Goal: Transaction & Acquisition: Purchase product/service

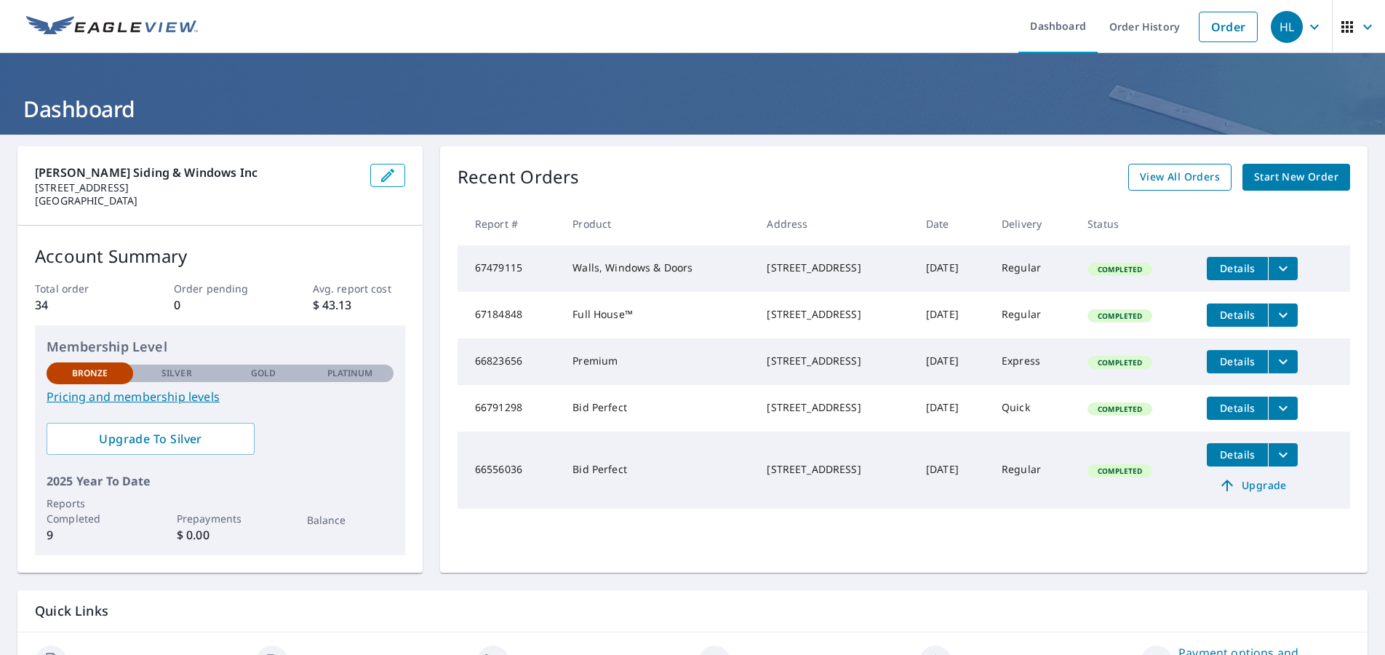
click at [1171, 179] on span "View All Orders" at bounding box center [1180, 177] width 80 height 18
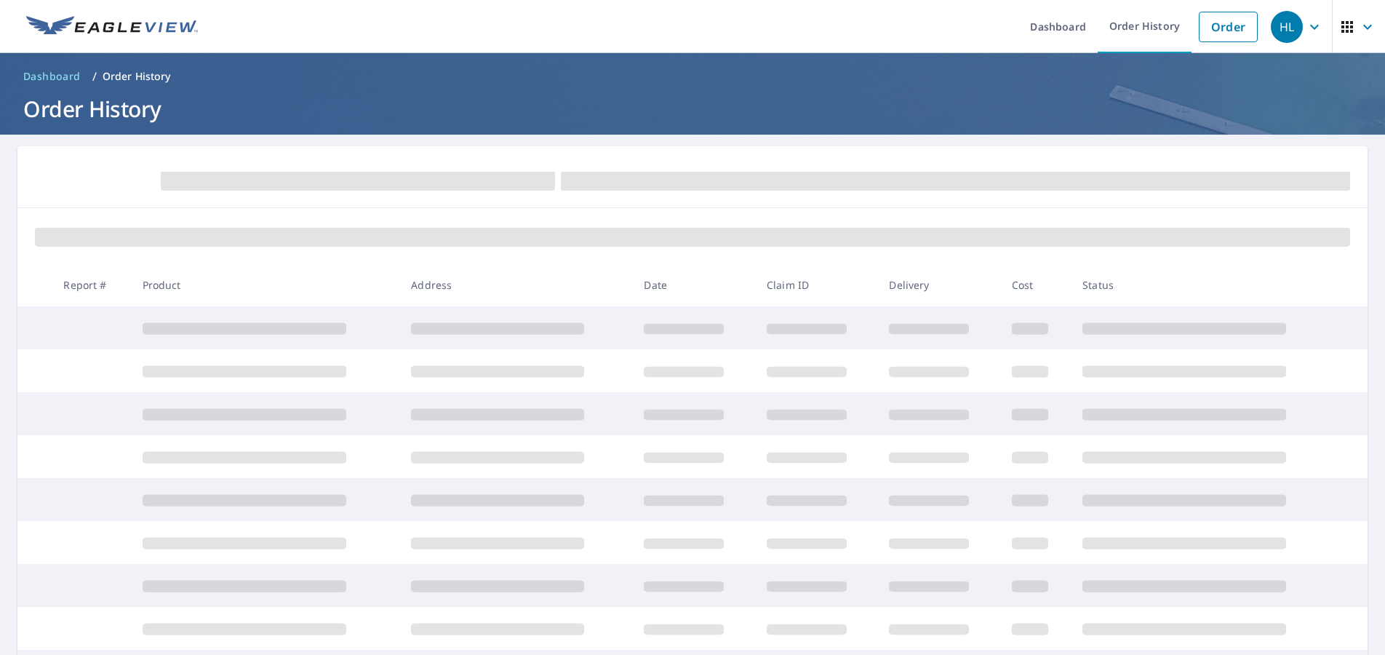
scroll to position [146, 0]
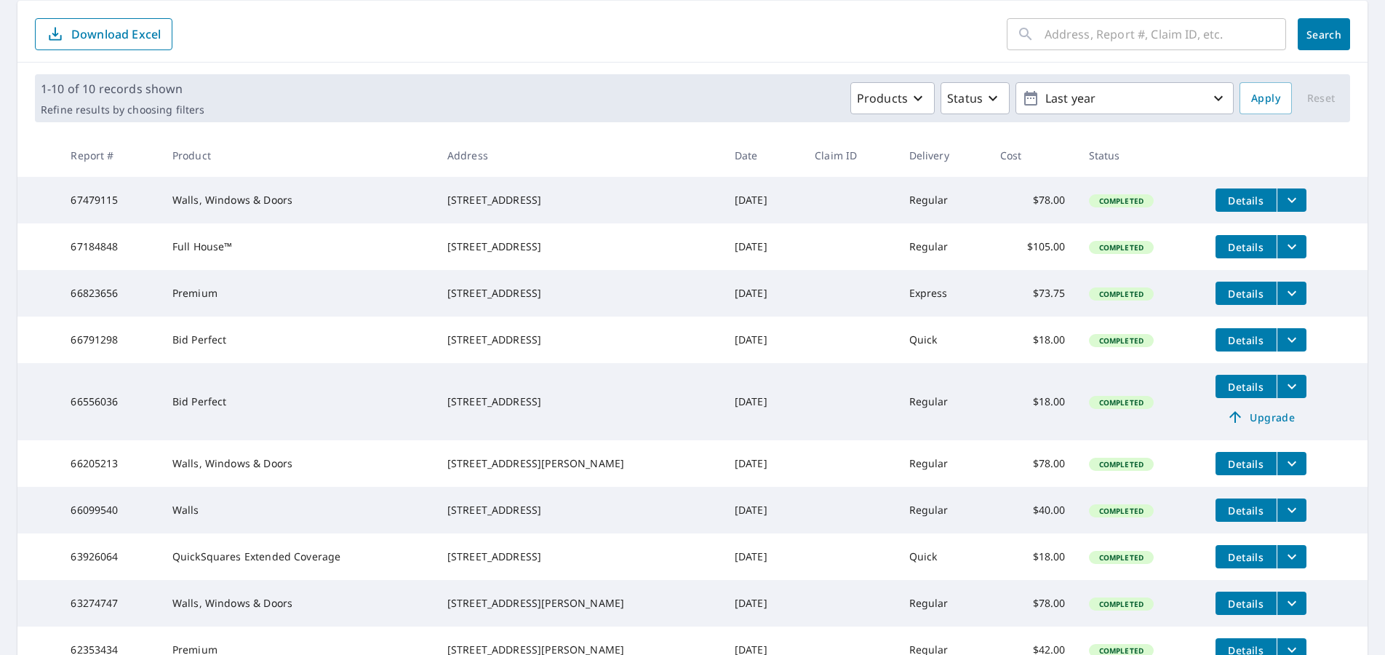
click at [1227, 475] on button "Details" at bounding box center [1246, 463] width 61 height 23
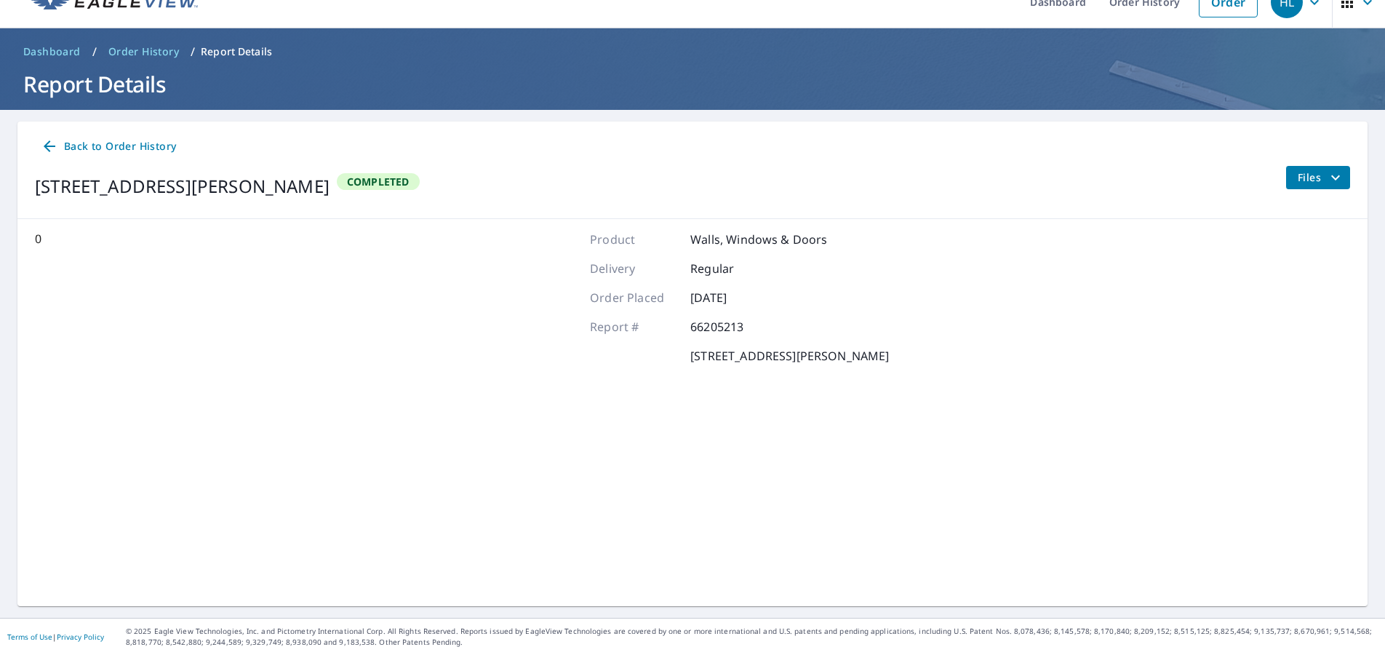
scroll to position [31, 0]
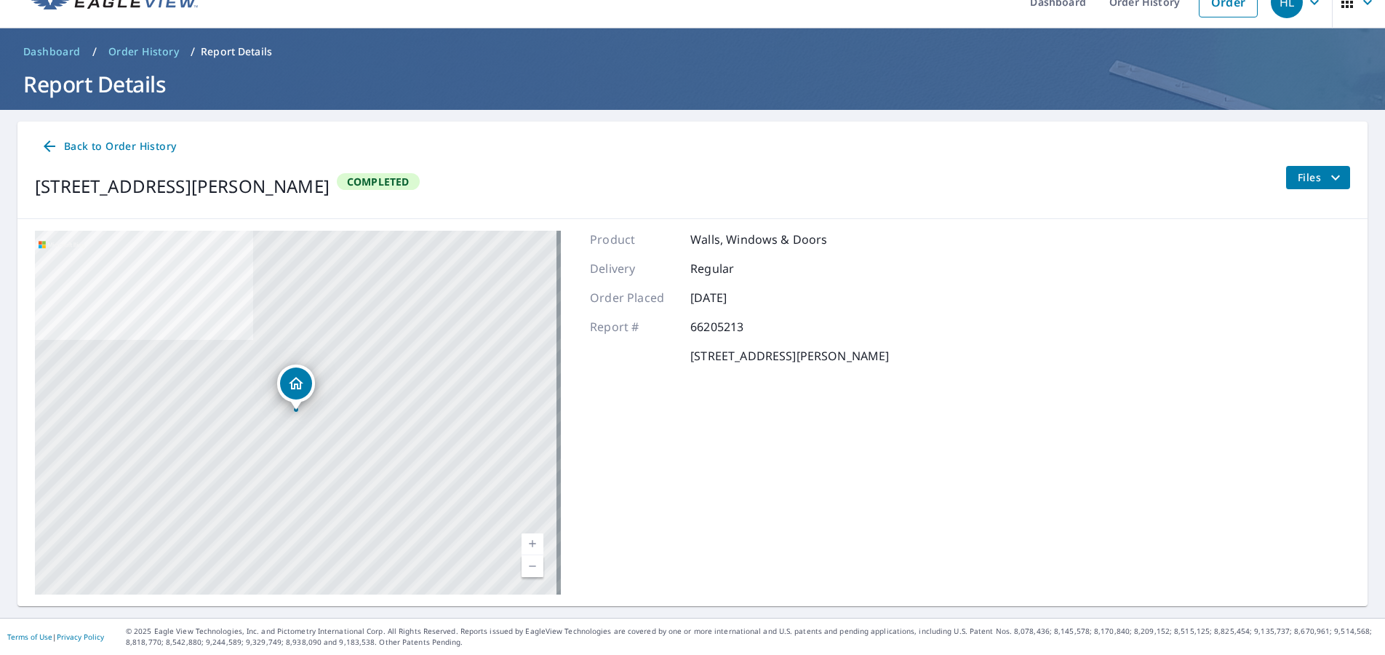
click at [1298, 182] on button "Files" at bounding box center [1318, 177] width 65 height 23
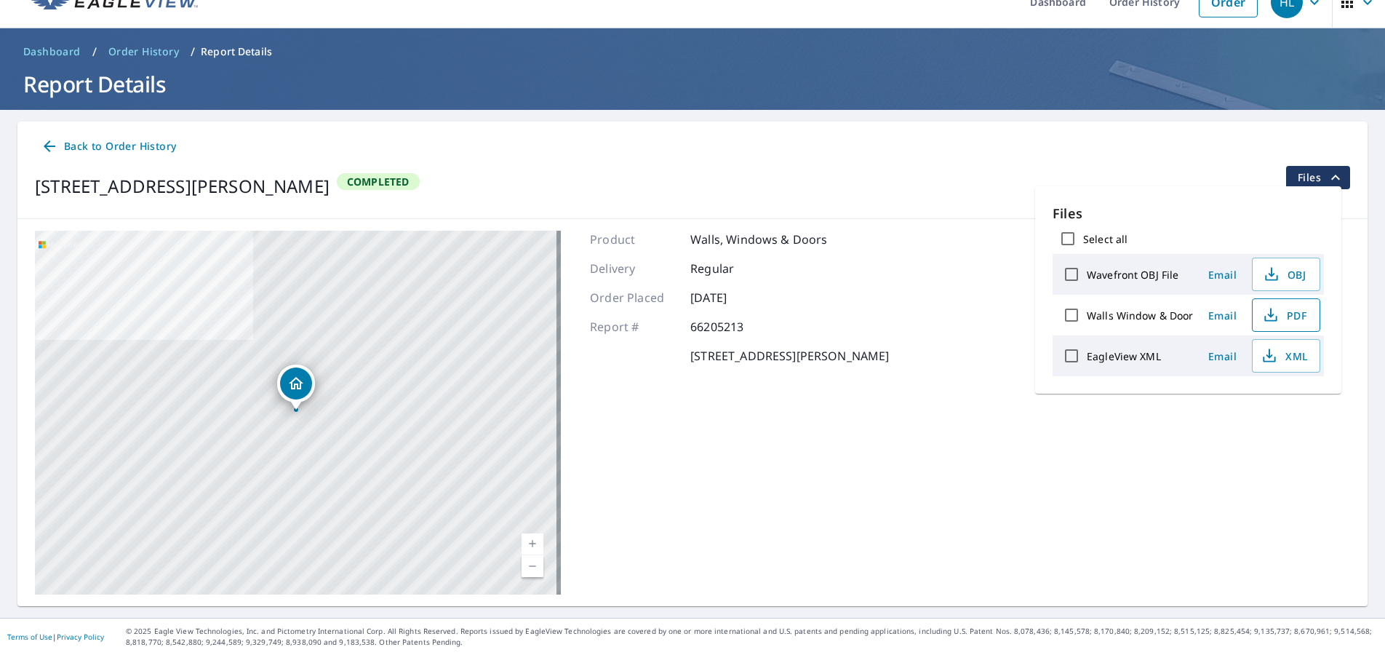
click at [1291, 317] on span "PDF" at bounding box center [1285, 314] width 47 height 17
drag, startPoint x: 958, startPoint y: 291, endPoint x: 1210, endPoint y: 261, distance: 253.5
click at [958, 291] on div "[STREET_ADDRESS][PERSON_NAME] A standard road map Aerial A detailed look from a…" at bounding box center [692, 412] width 1350 height 387
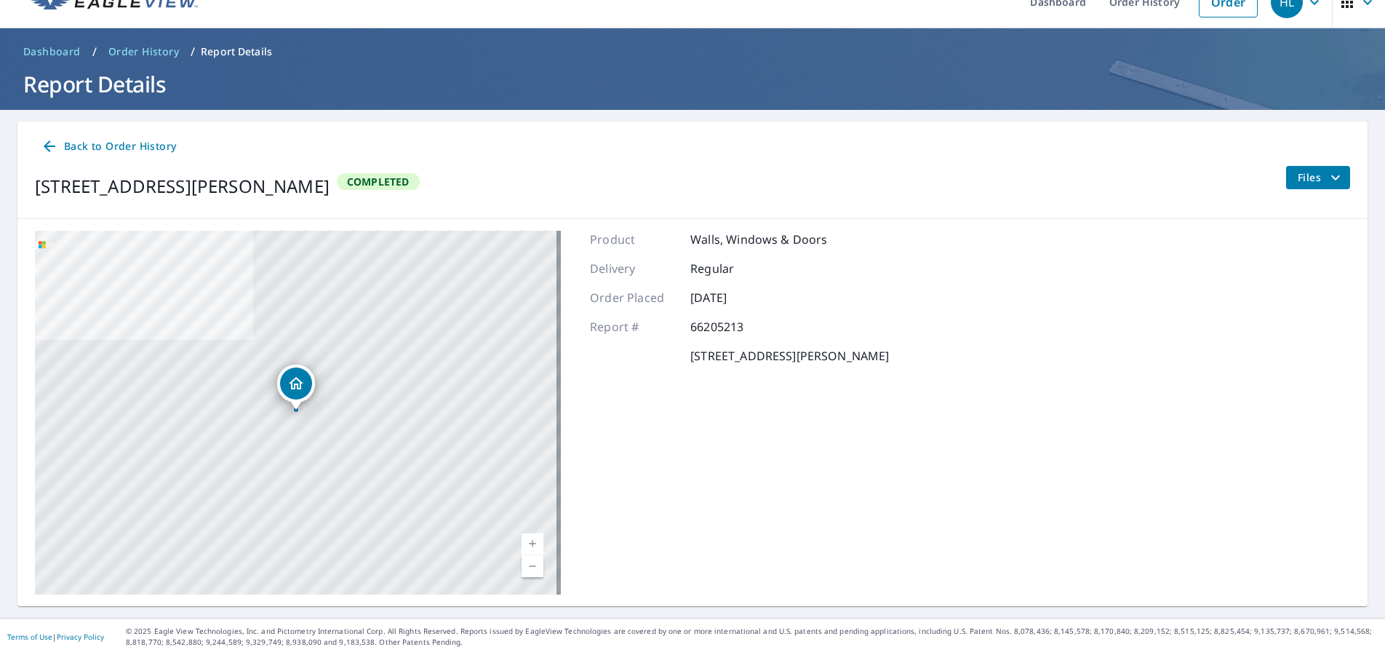
click at [72, 143] on span "Back to Order History" at bounding box center [108, 147] width 135 height 18
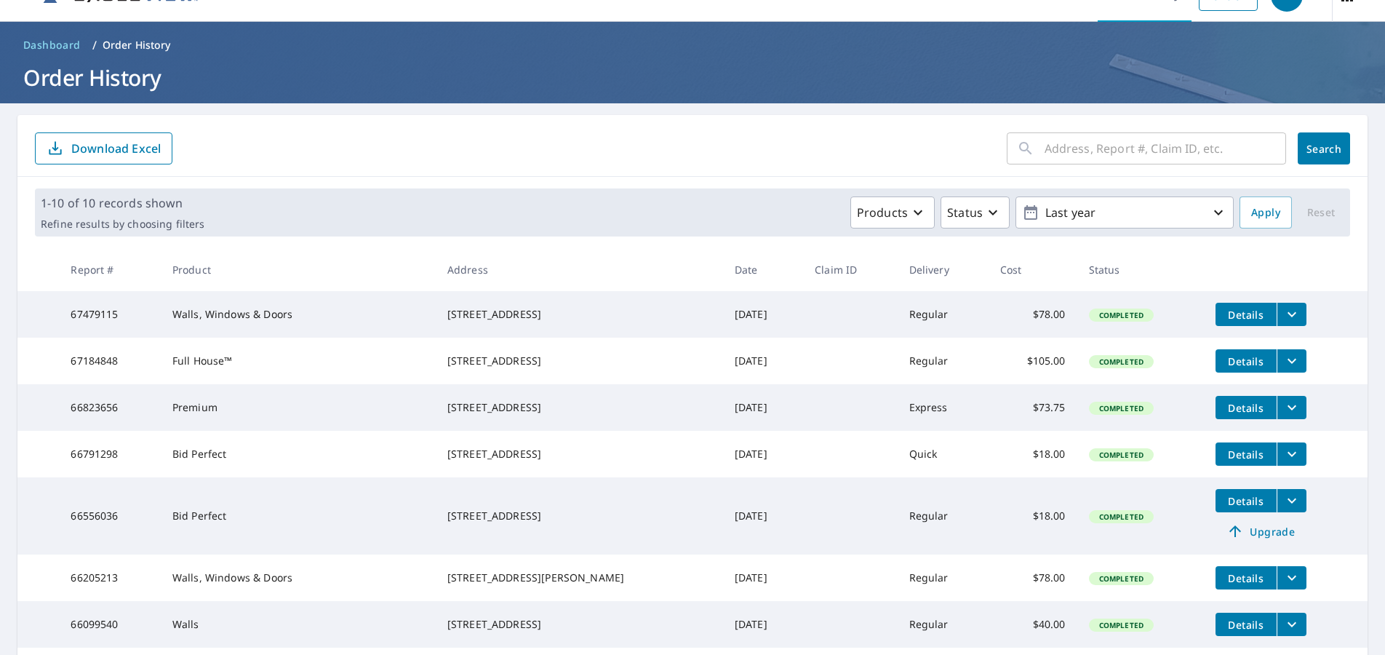
click at [1288, 581] on icon "filesDropdownBtn-66205213" at bounding box center [1292, 578] width 9 height 5
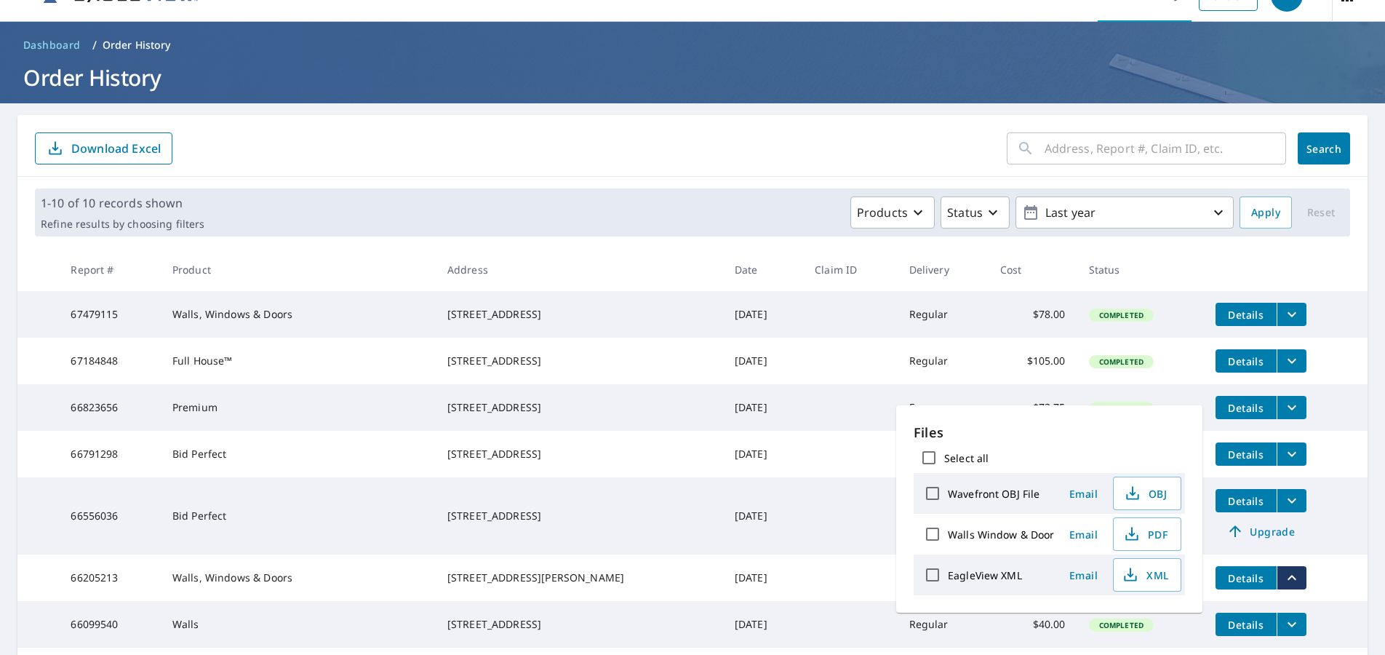
click at [626, 523] on div "[STREET_ADDRESS]" at bounding box center [579, 516] width 264 height 15
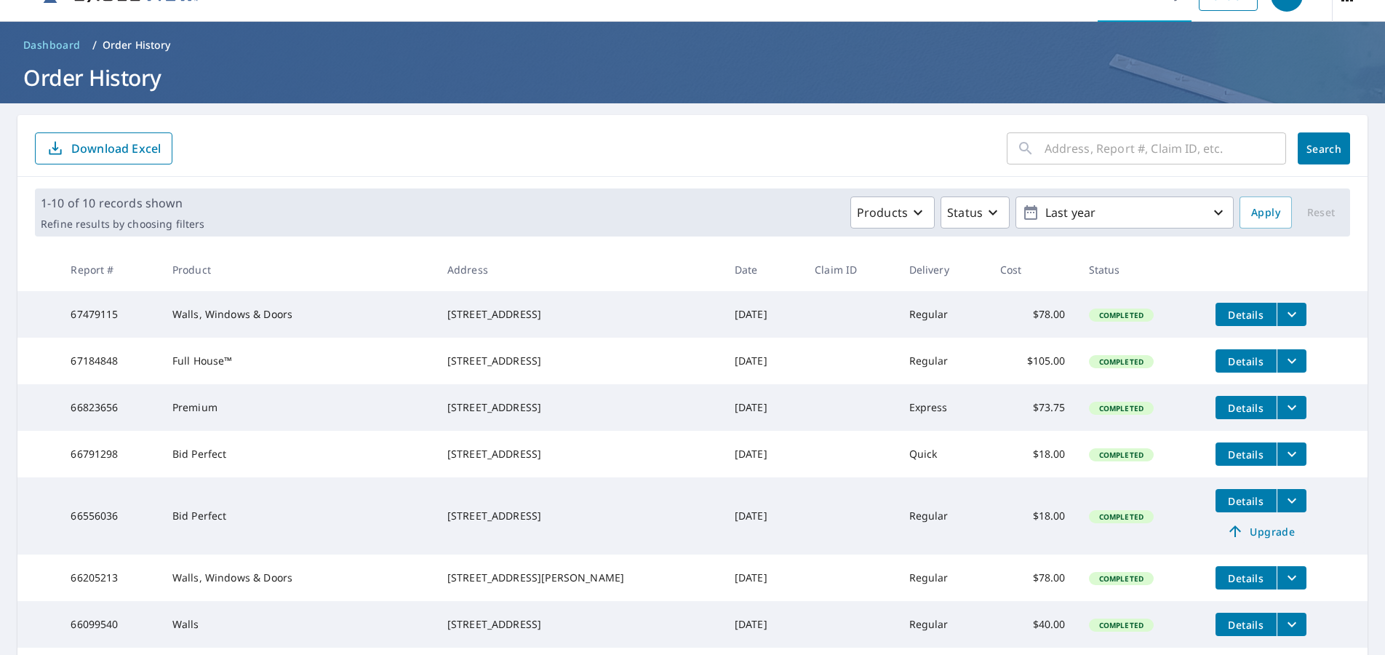
scroll to position [104, 0]
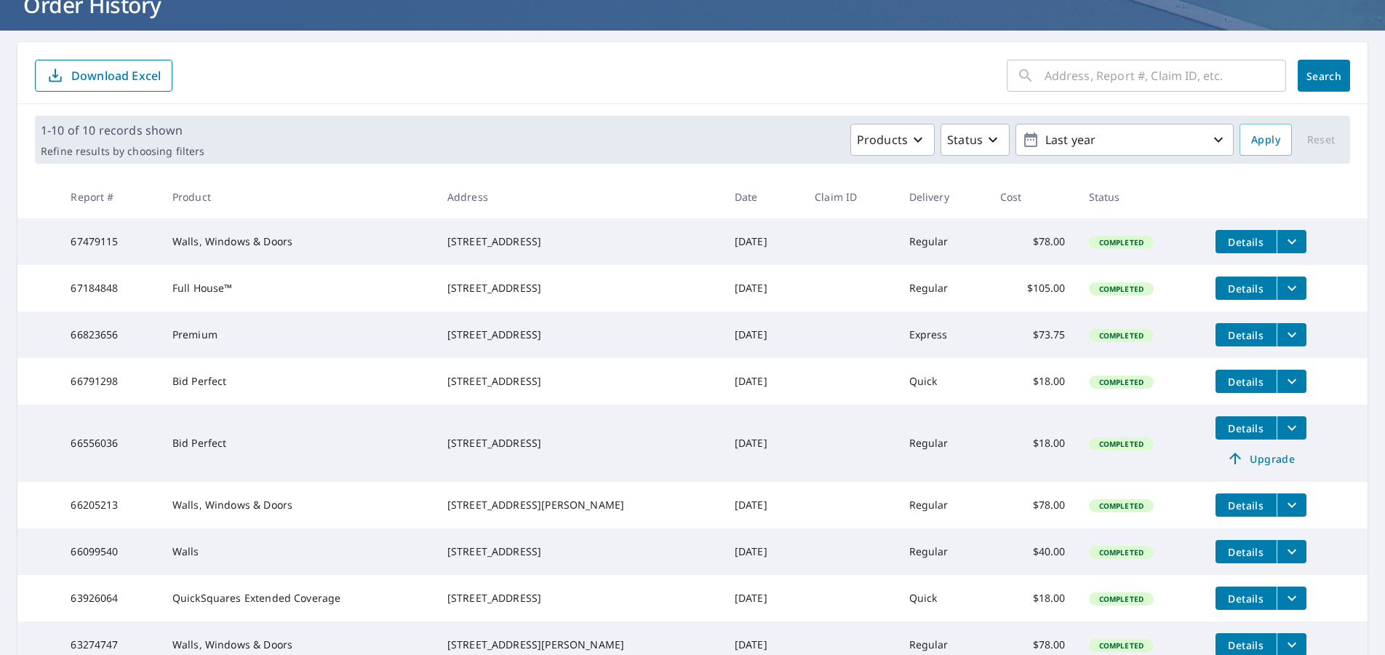
click at [1225, 435] on span "Details" at bounding box center [1247, 428] width 44 height 14
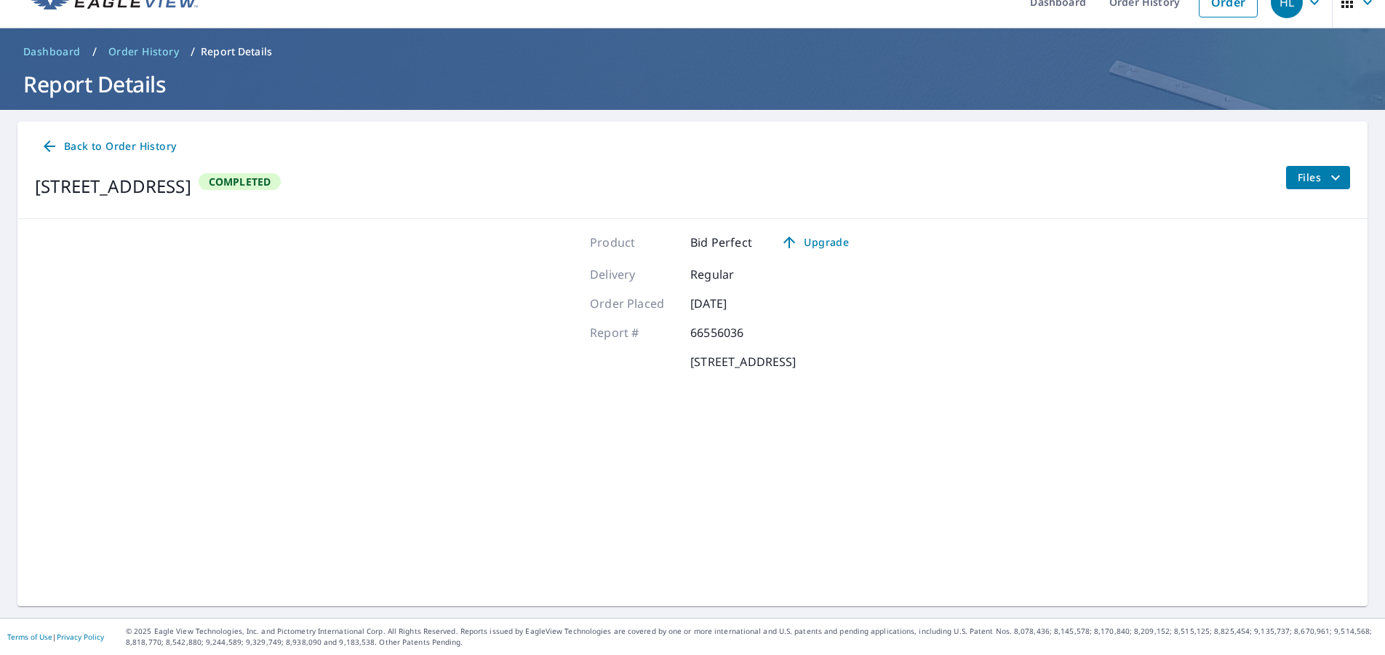
scroll to position [31, 0]
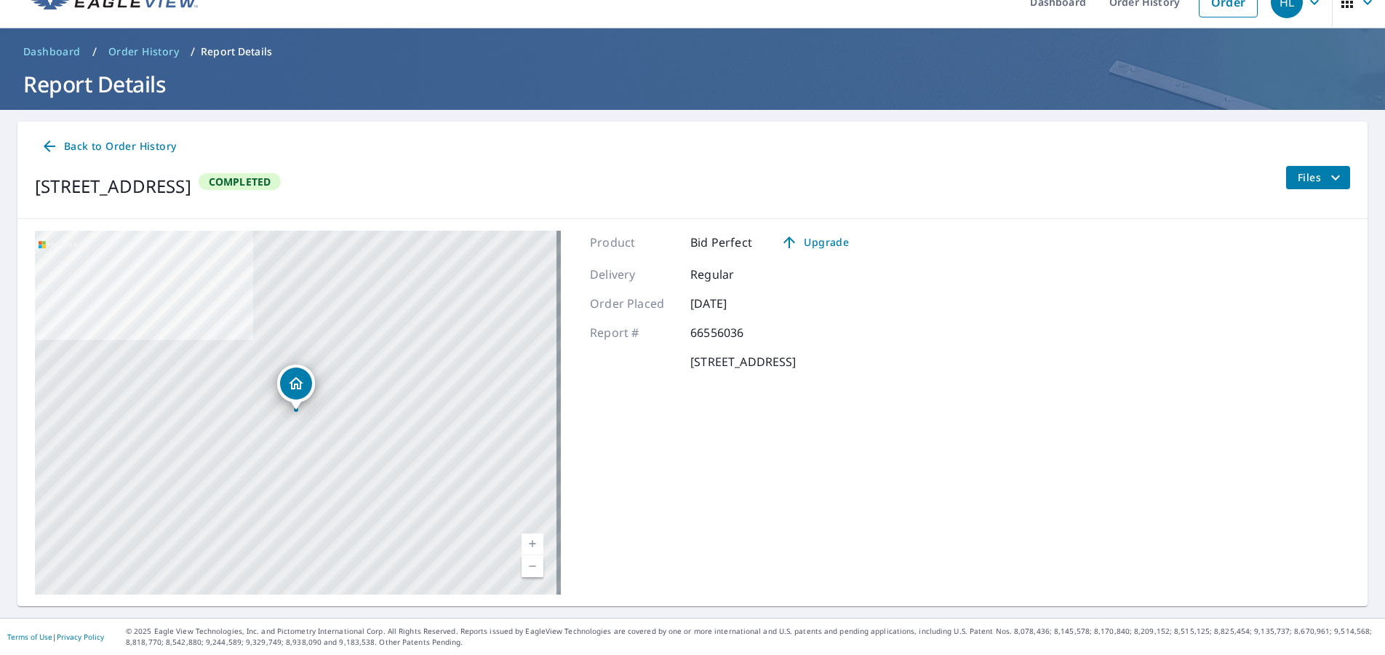
click at [1298, 178] on span "Files" at bounding box center [1321, 177] width 47 height 17
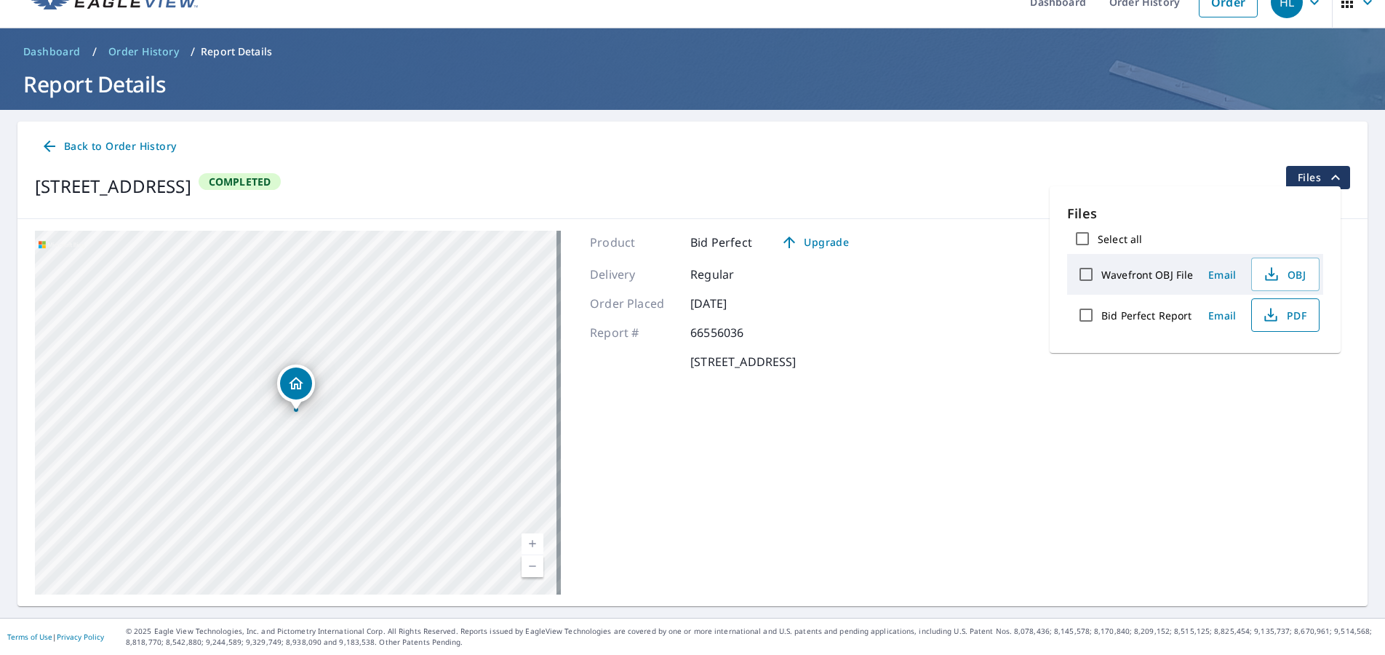
click at [1273, 317] on icon "button" at bounding box center [1270, 314] width 17 height 17
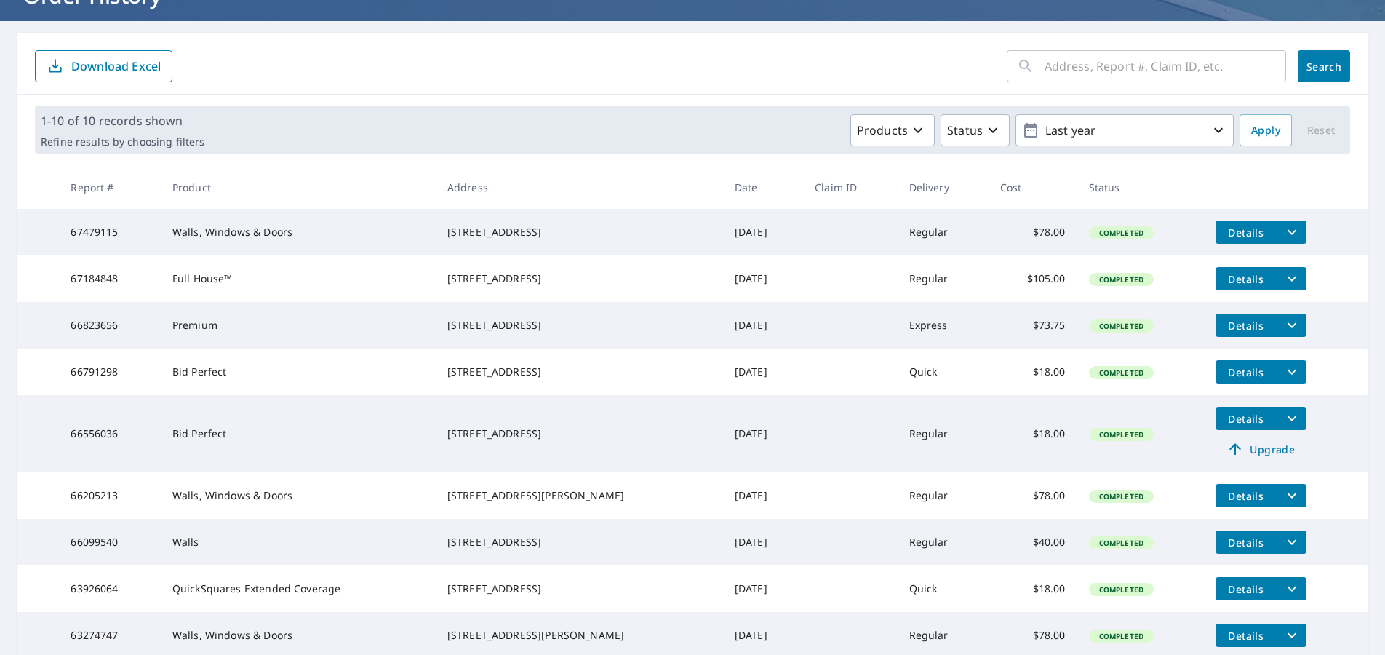
scroll to position [177, 0]
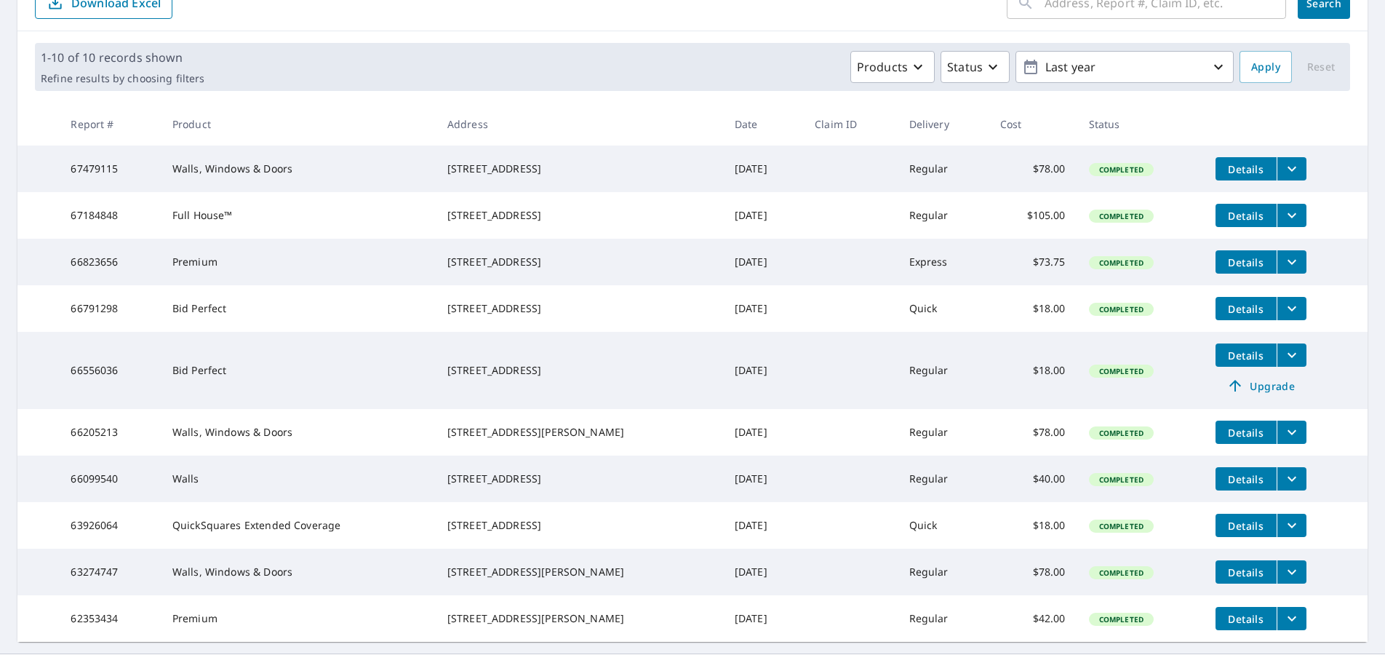
click at [1228, 439] on span "Details" at bounding box center [1247, 433] width 44 height 14
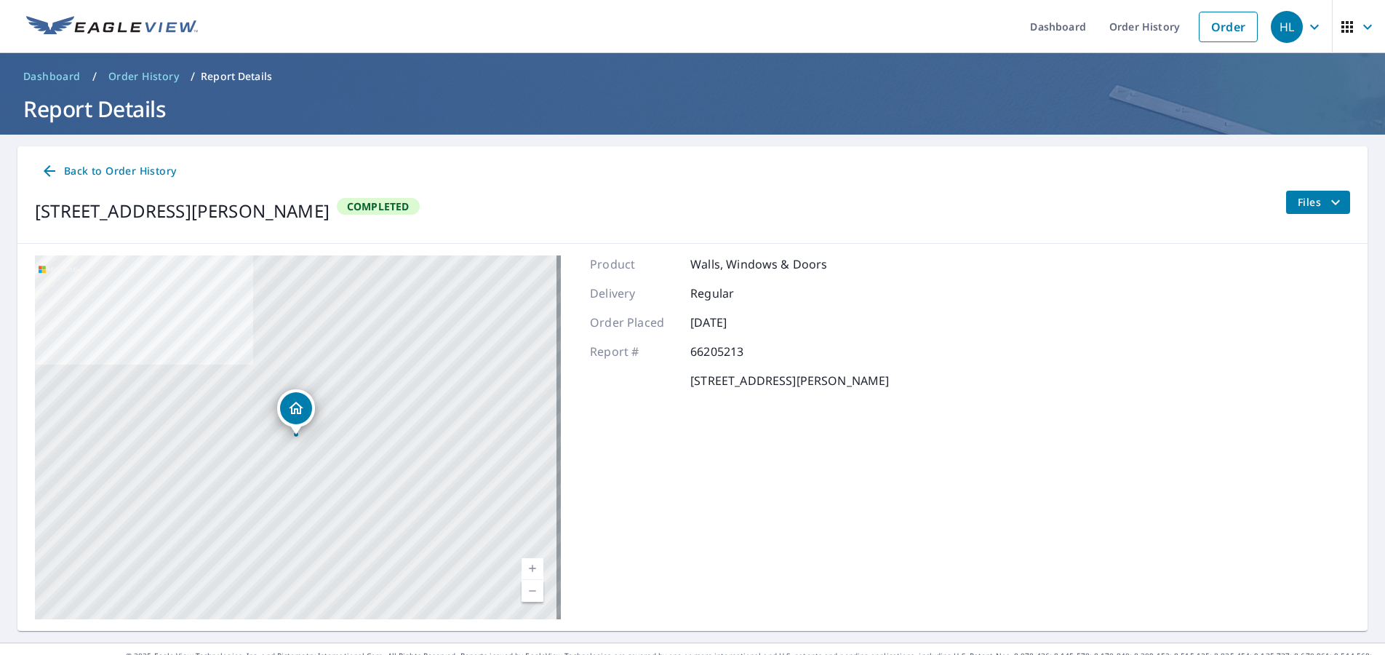
click at [1305, 207] on span "Files" at bounding box center [1321, 202] width 47 height 17
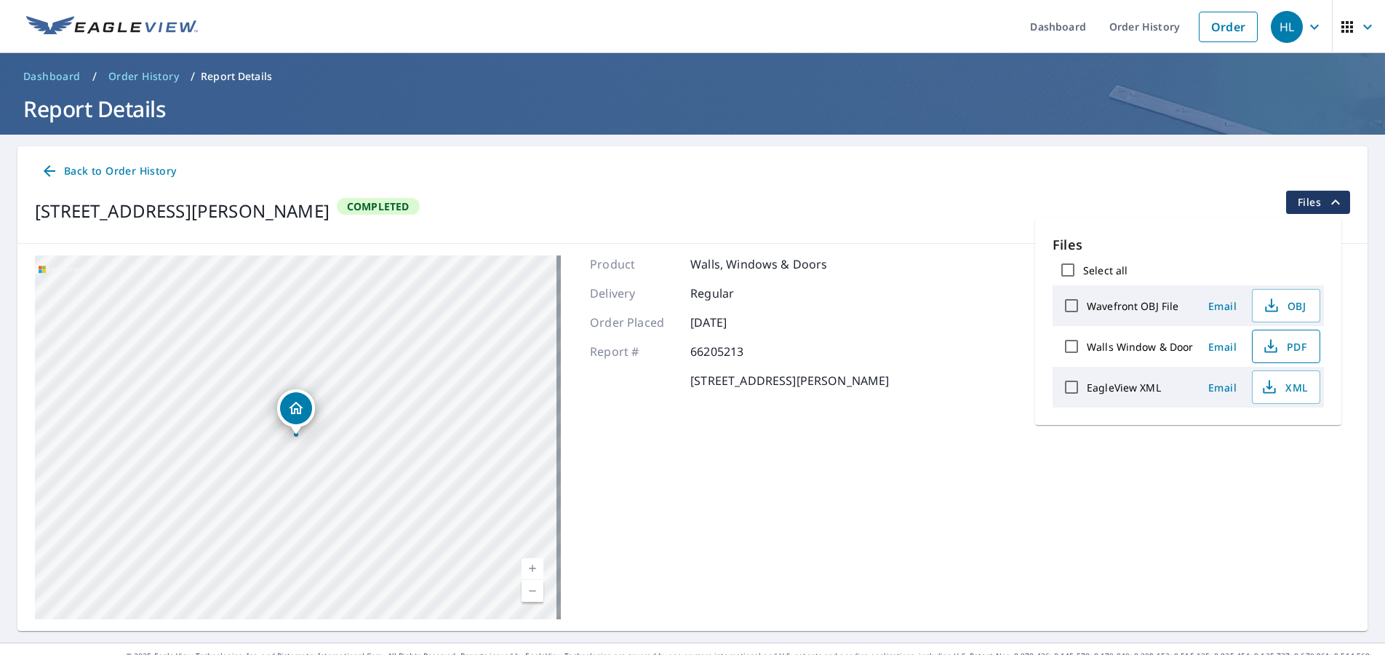
click at [1296, 348] on span "PDF" at bounding box center [1285, 346] width 47 height 17
click at [949, 226] on div "[STREET_ADDRESS][PERSON_NAME] Completed Files" at bounding box center [692, 211] width 1315 height 41
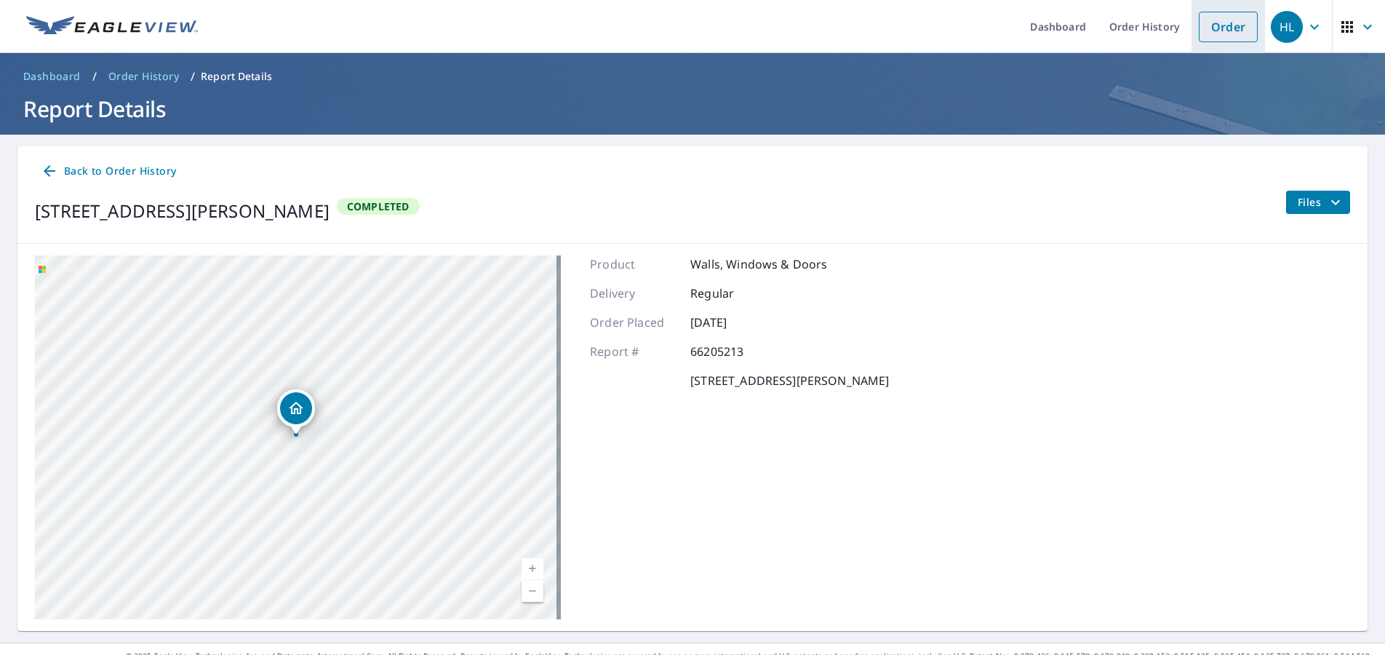
click at [1222, 26] on link "Order" at bounding box center [1228, 27] width 59 height 31
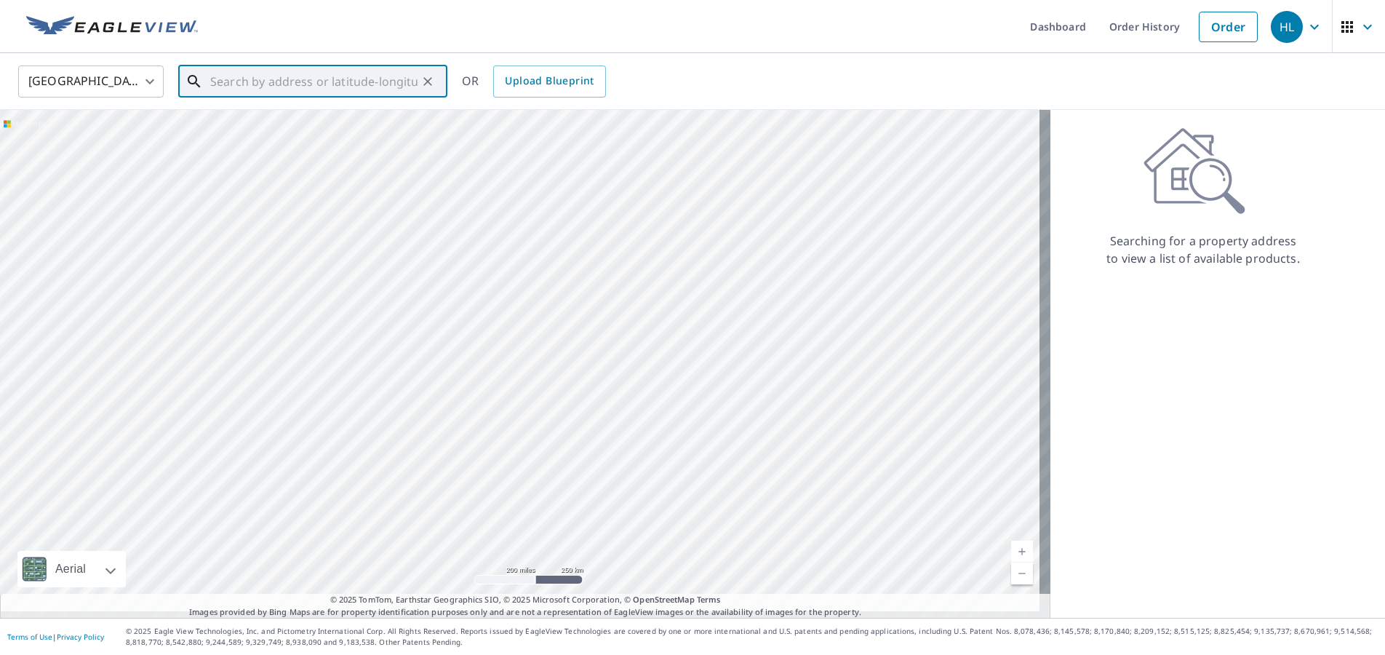
click at [289, 81] on input "text" at bounding box center [313, 81] width 207 height 41
click at [258, 136] on p "[GEOGRAPHIC_DATA]" at bounding box center [321, 139] width 228 height 15
type input "[STREET_ADDRESS][PERSON_NAME]"
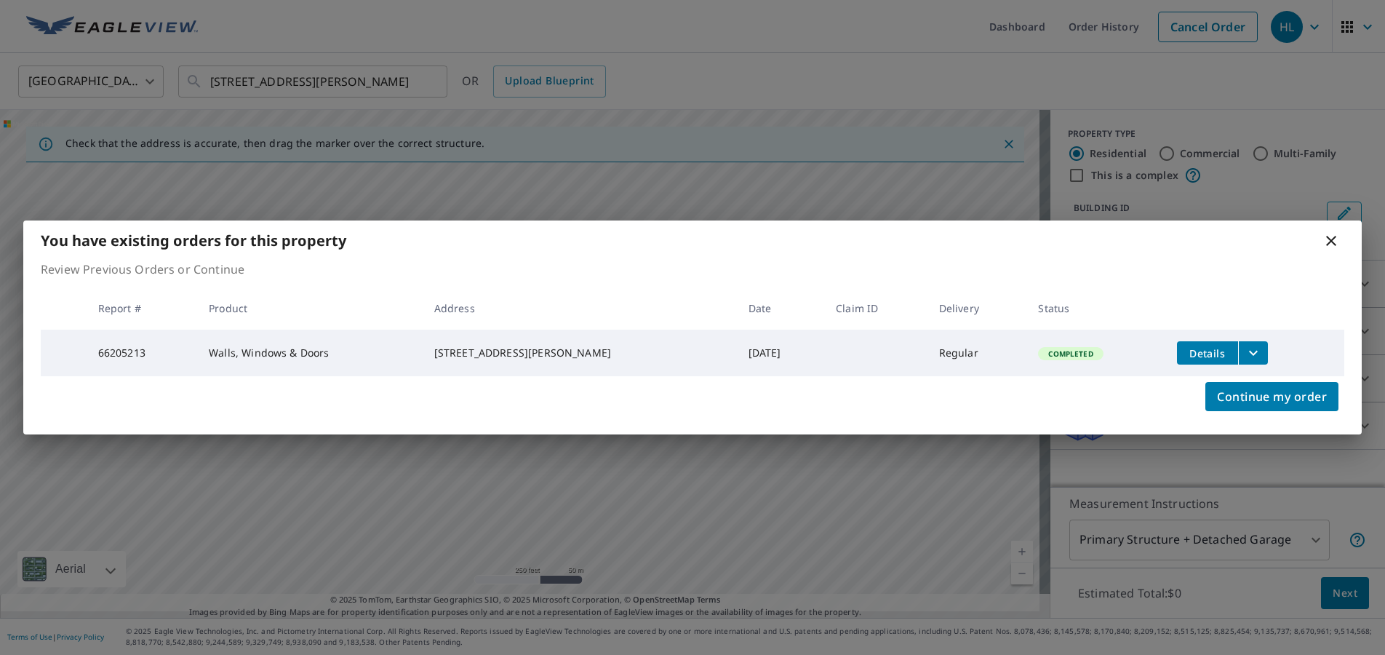
click at [1246, 353] on icon "filesDropdownBtn-66205213" at bounding box center [1253, 352] width 17 height 17
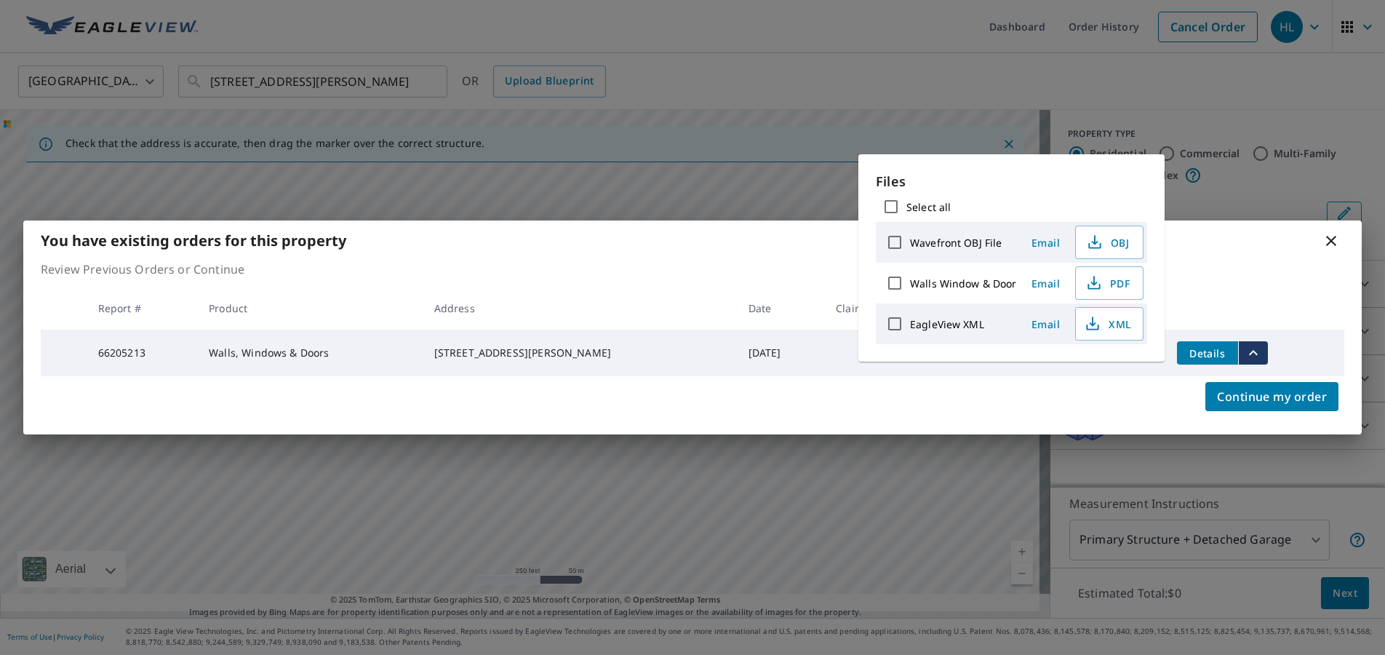
click at [1300, 335] on td "Details" at bounding box center [1255, 353] width 179 height 47
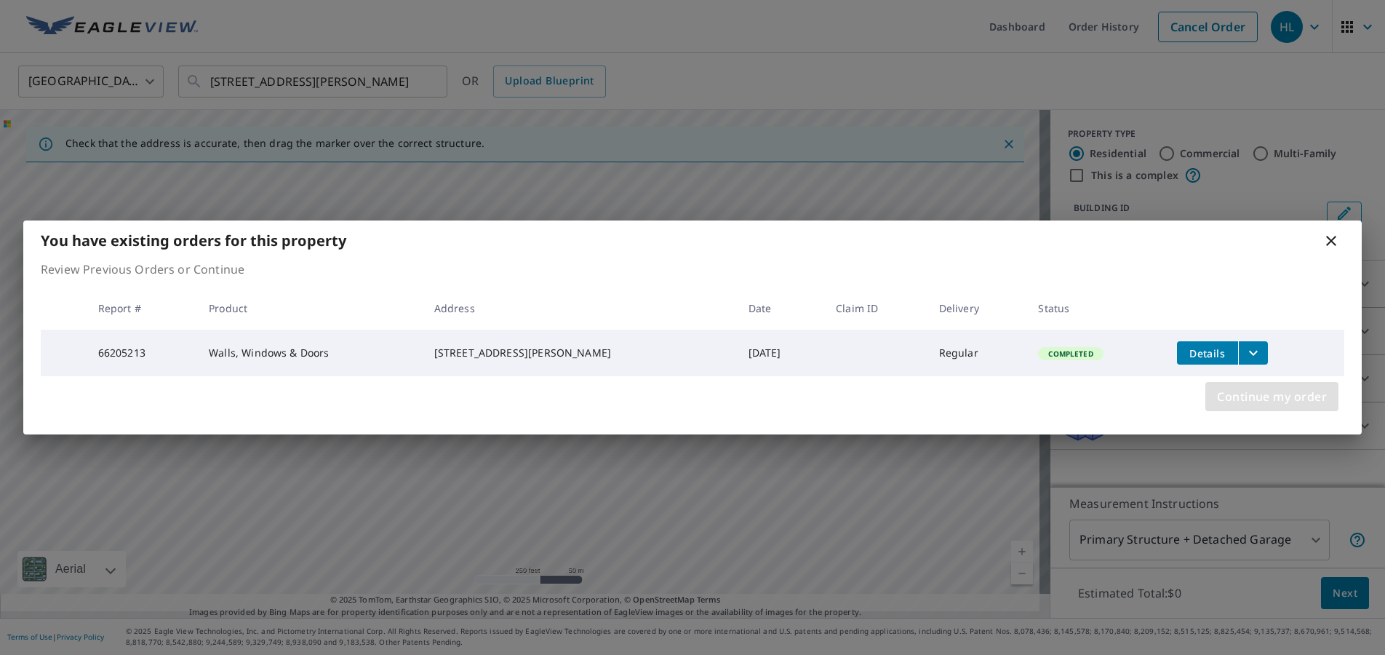
click at [1283, 411] on button "Continue my order" at bounding box center [1272, 396] width 133 height 29
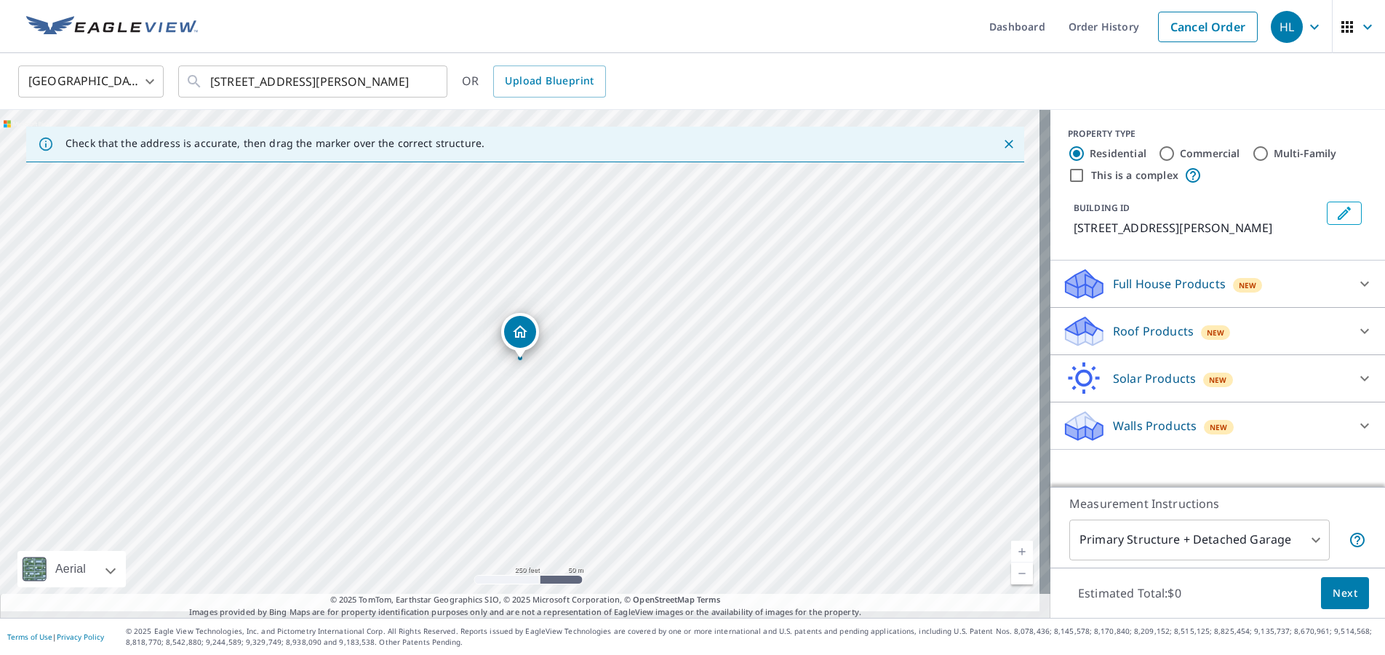
click at [1219, 330] on div "New" at bounding box center [1216, 332] width 30 height 15
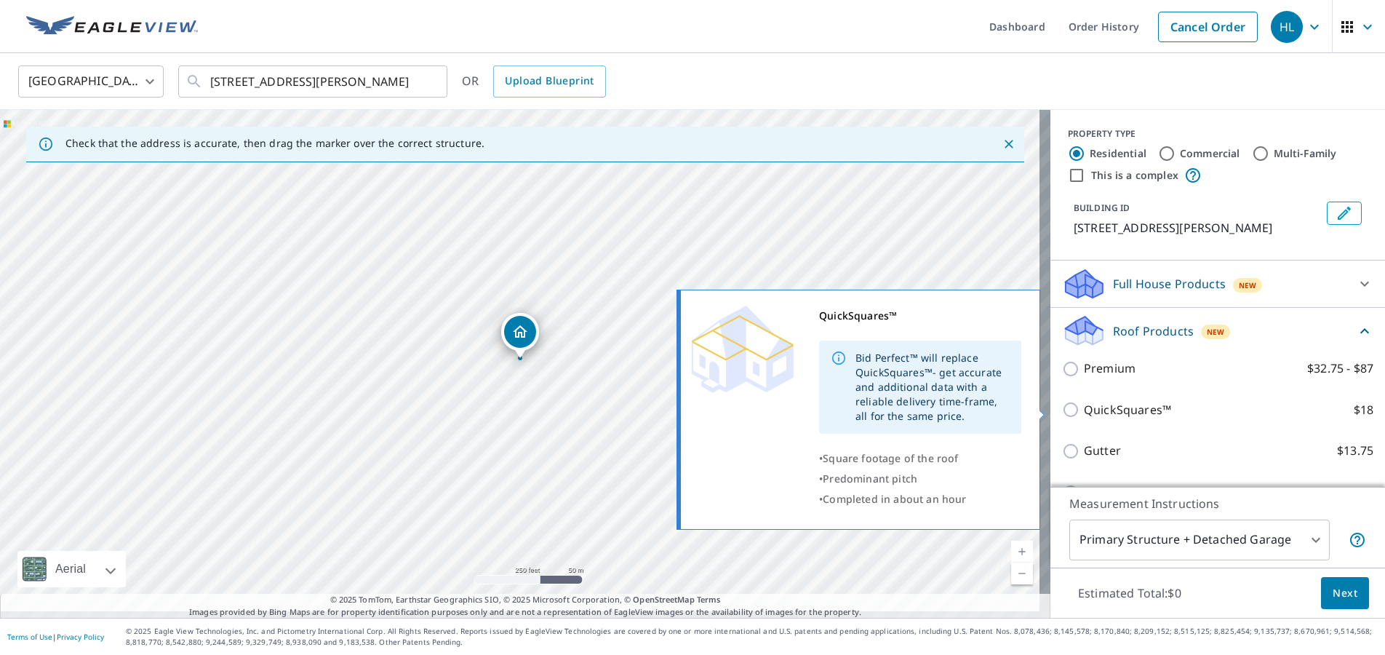
click at [1126, 412] on p "QuickSquares™" at bounding box center [1127, 410] width 87 height 18
click at [1084, 412] on input "QuickSquares™ $18" at bounding box center [1073, 409] width 22 height 17
checkbox input "true"
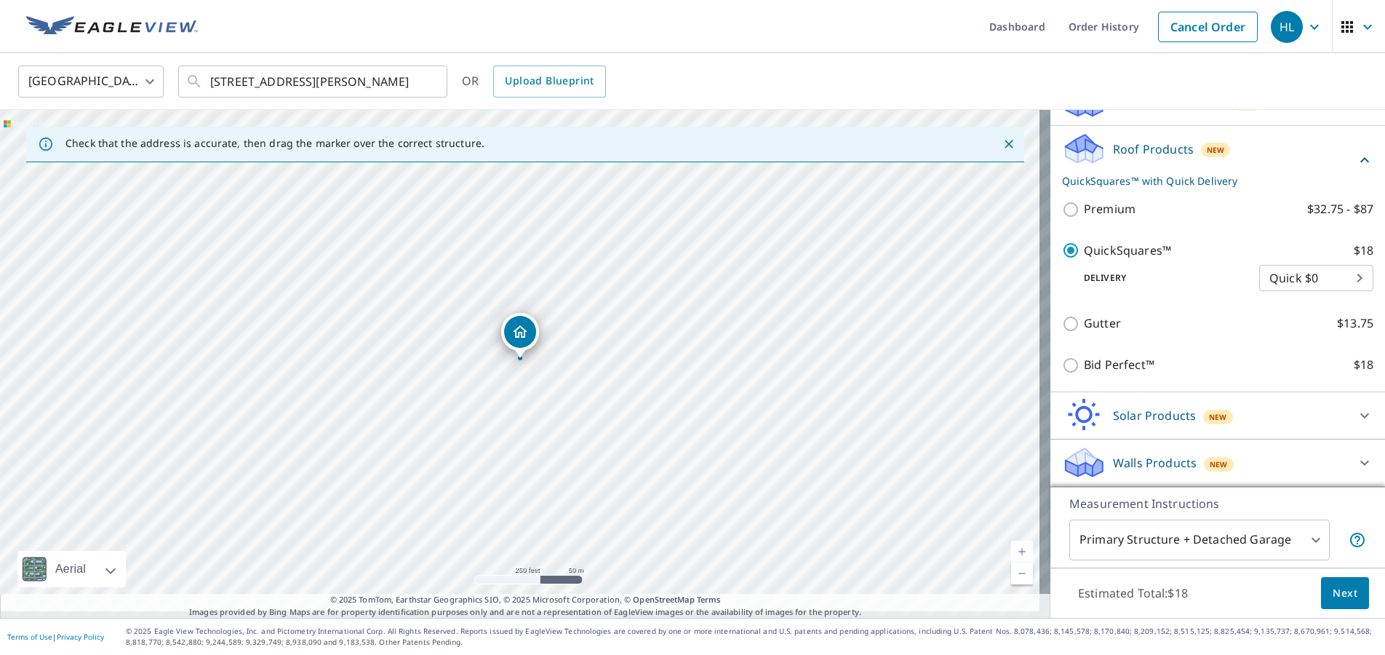
scroll to position [188, 0]
click at [1339, 276] on body "HL HL Dashboard Order History Cancel Order HL United States [GEOGRAPHIC_DATA] ​…" at bounding box center [692, 327] width 1385 height 655
click at [1337, 275] on li "Quick $0" at bounding box center [1295, 271] width 114 height 26
click at [1333, 592] on span "Next" at bounding box center [1345, 593] width 25 height 18
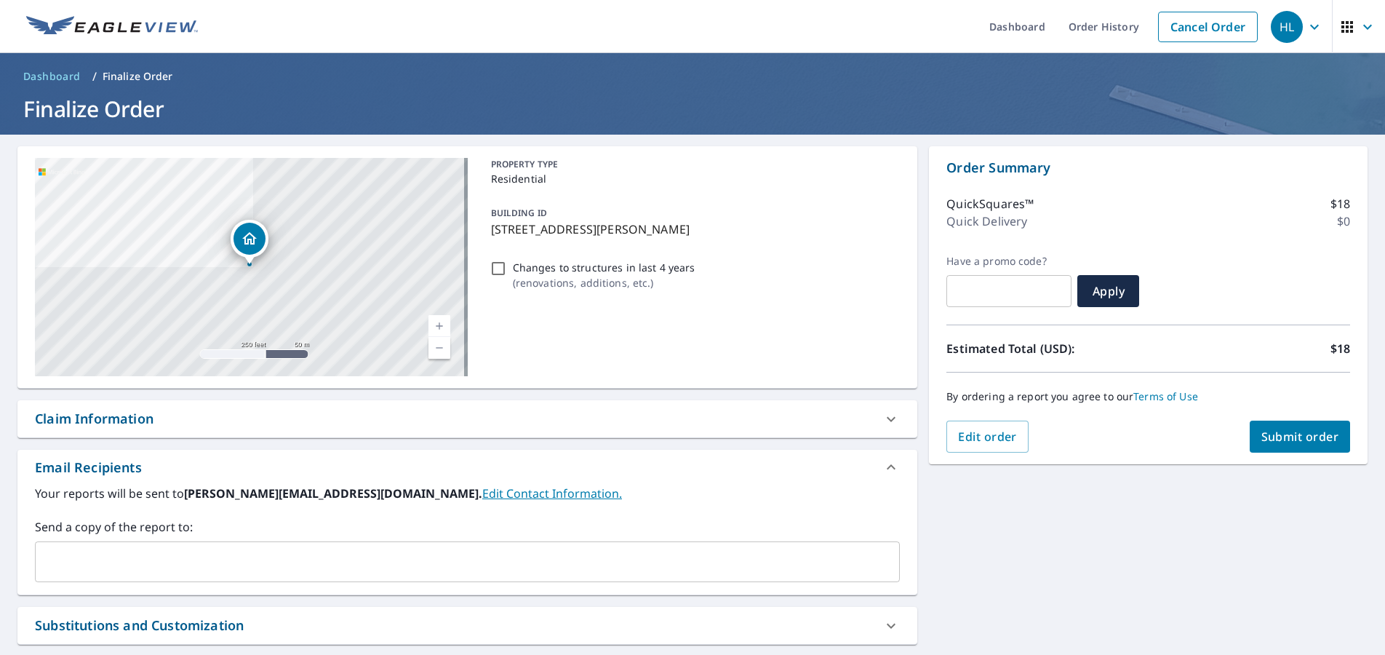
click at [1305, 422] on button "Submit order" at bounding box center [1300, 437] width 101 height 32
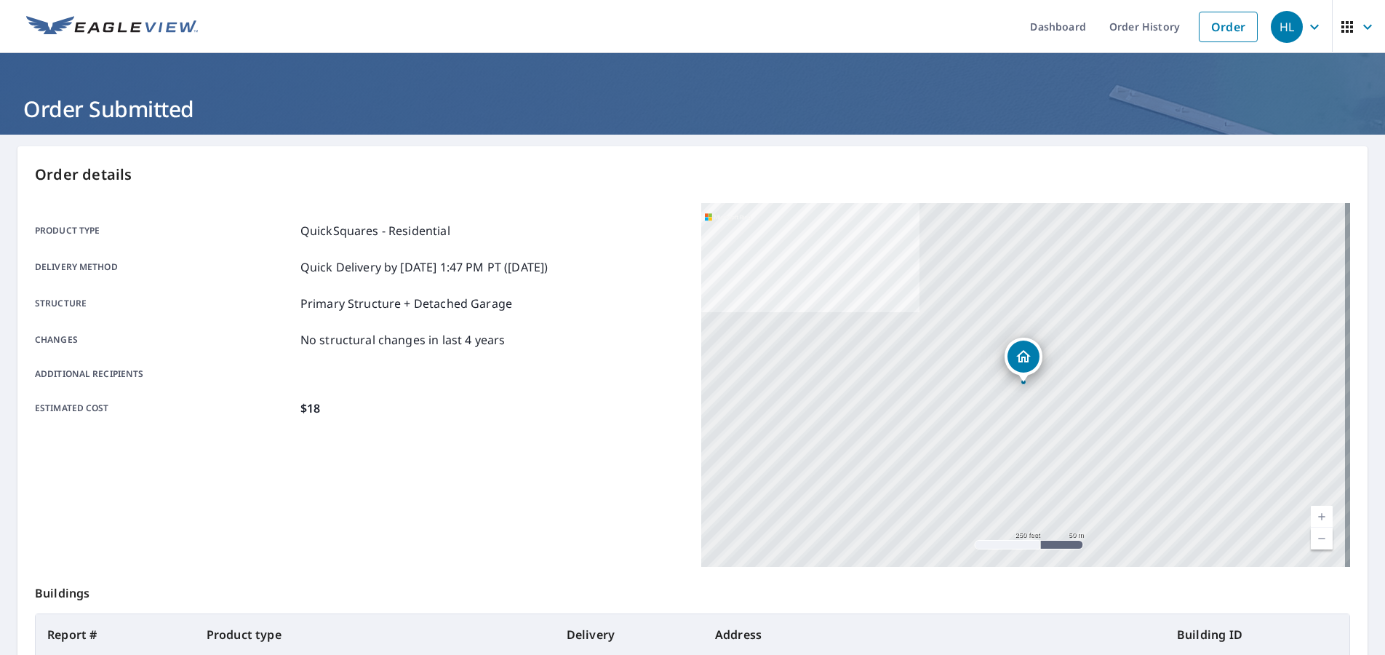
scroll to position [208, 0]
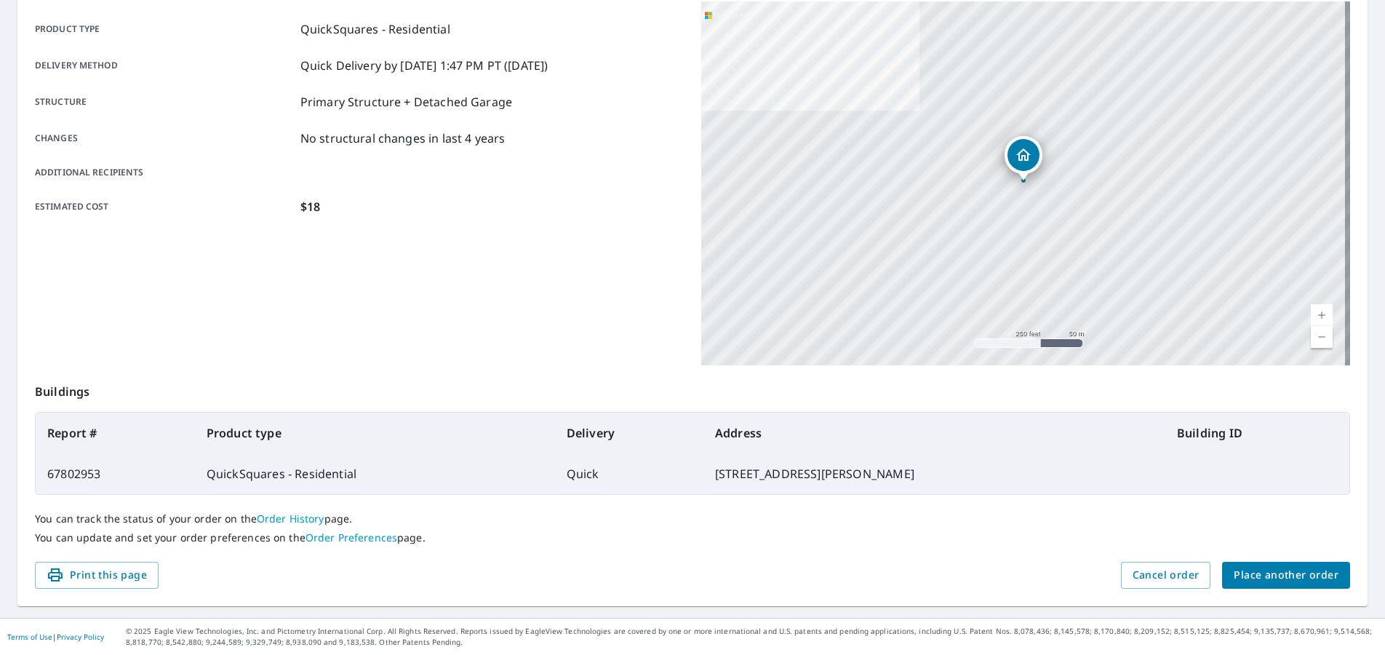
click at [1243, 572] on span "Place another order" at bounding box center [1286, 575] width 105 height 18
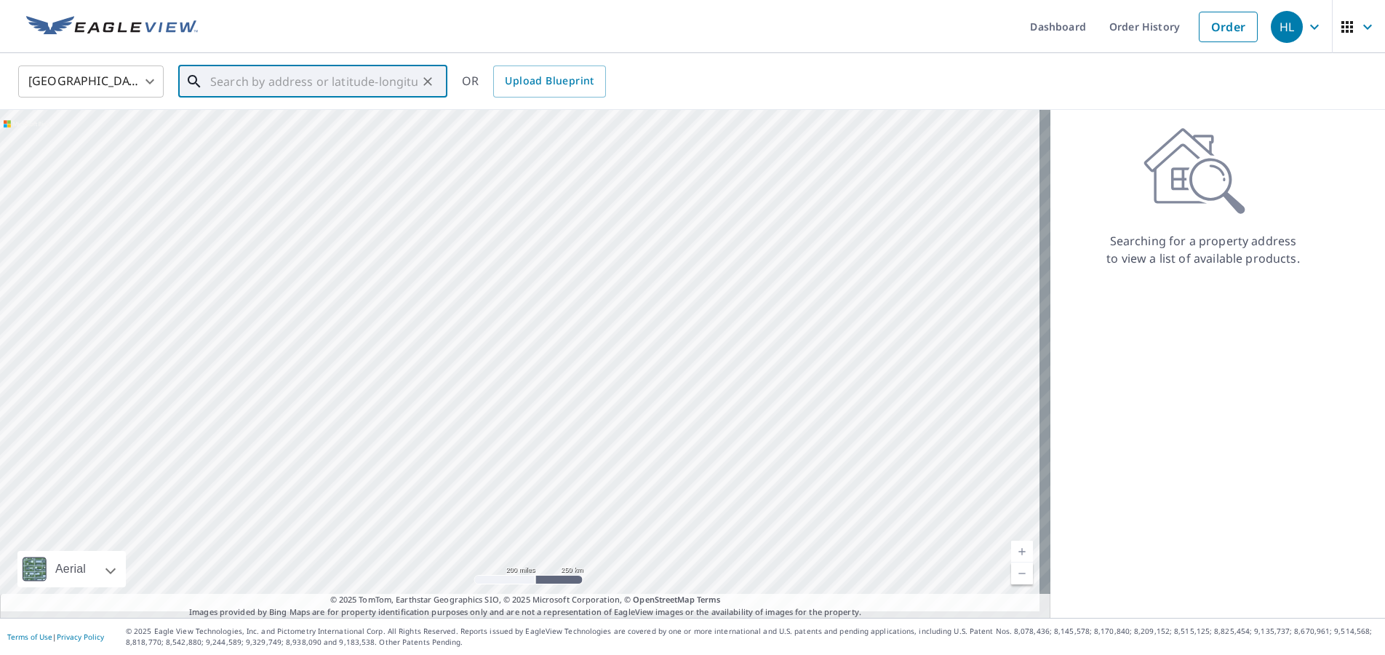
click at [257, 81] on input "text" at bounding box center [313, 81] width 207 height 41
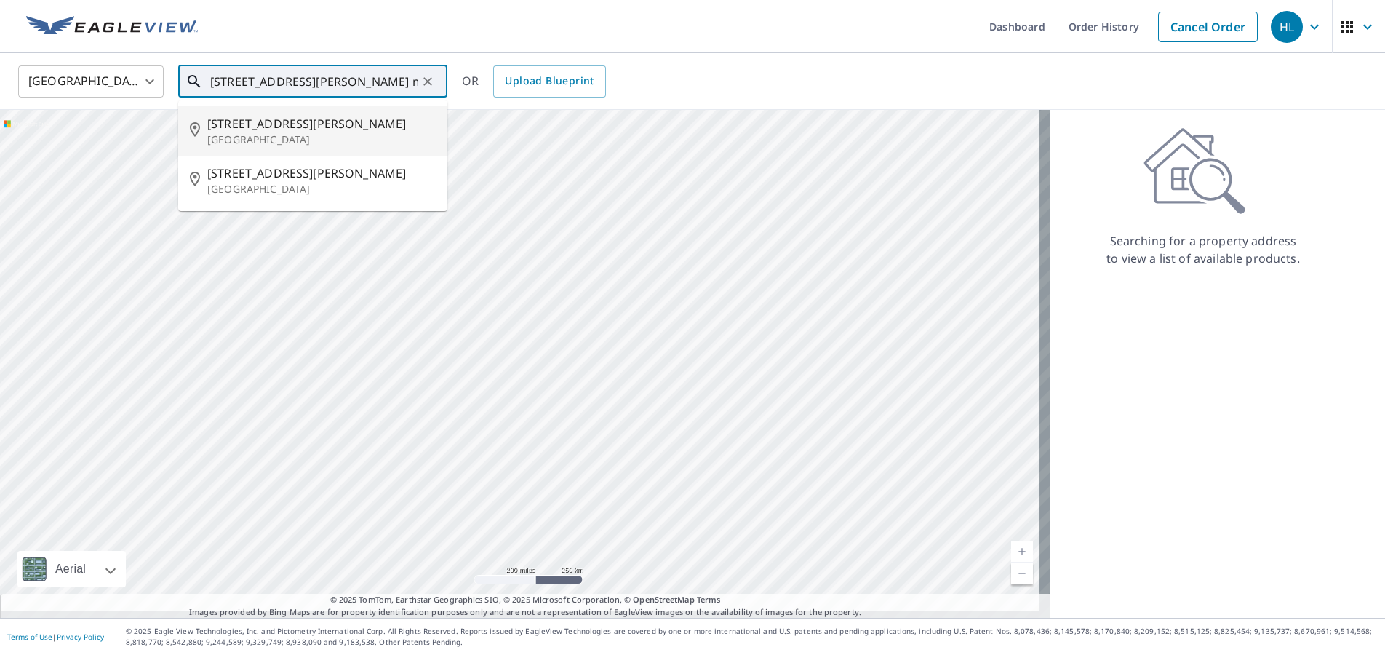
click at [290, 132] on p "[GEOGRAPHIC_DATA]" at bounding box center [321, 139] width 228 height 15
type input "[STREET_ADDRESS][PERSON_NAME]"
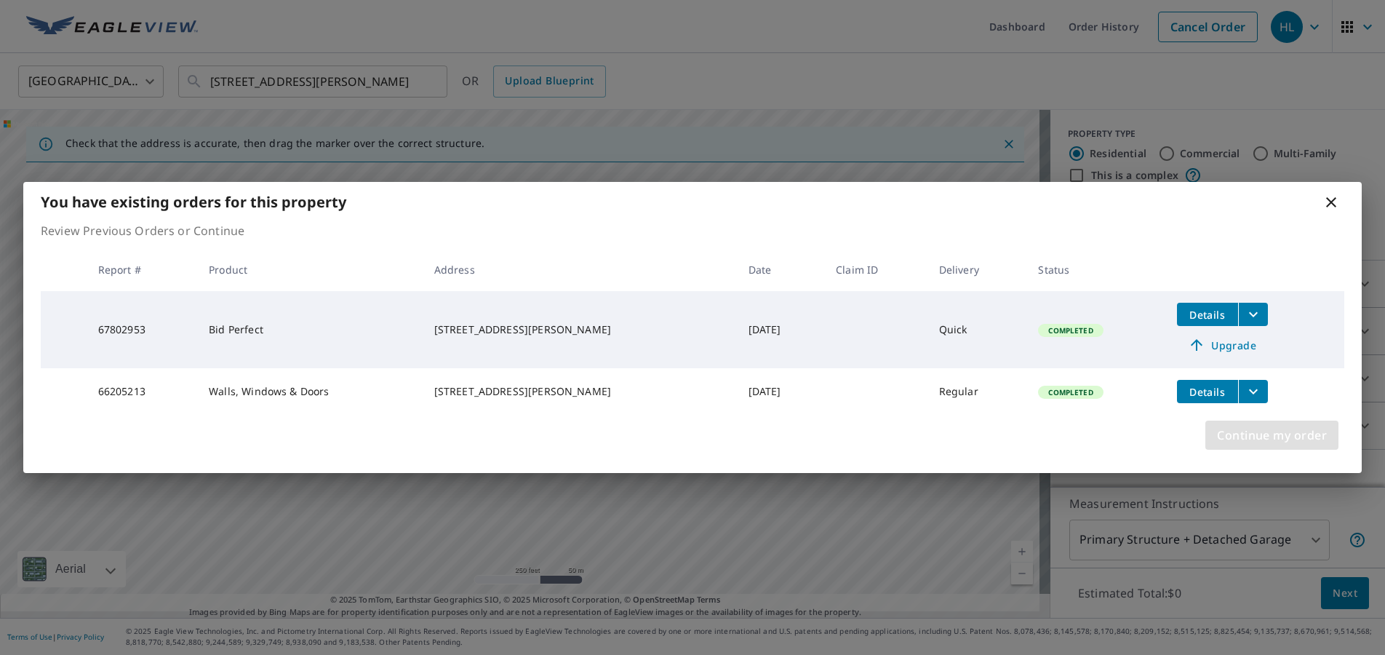
click at [1253, 449] on button "Continue my order" at bounding box center [1272, 435] width 133 height 29
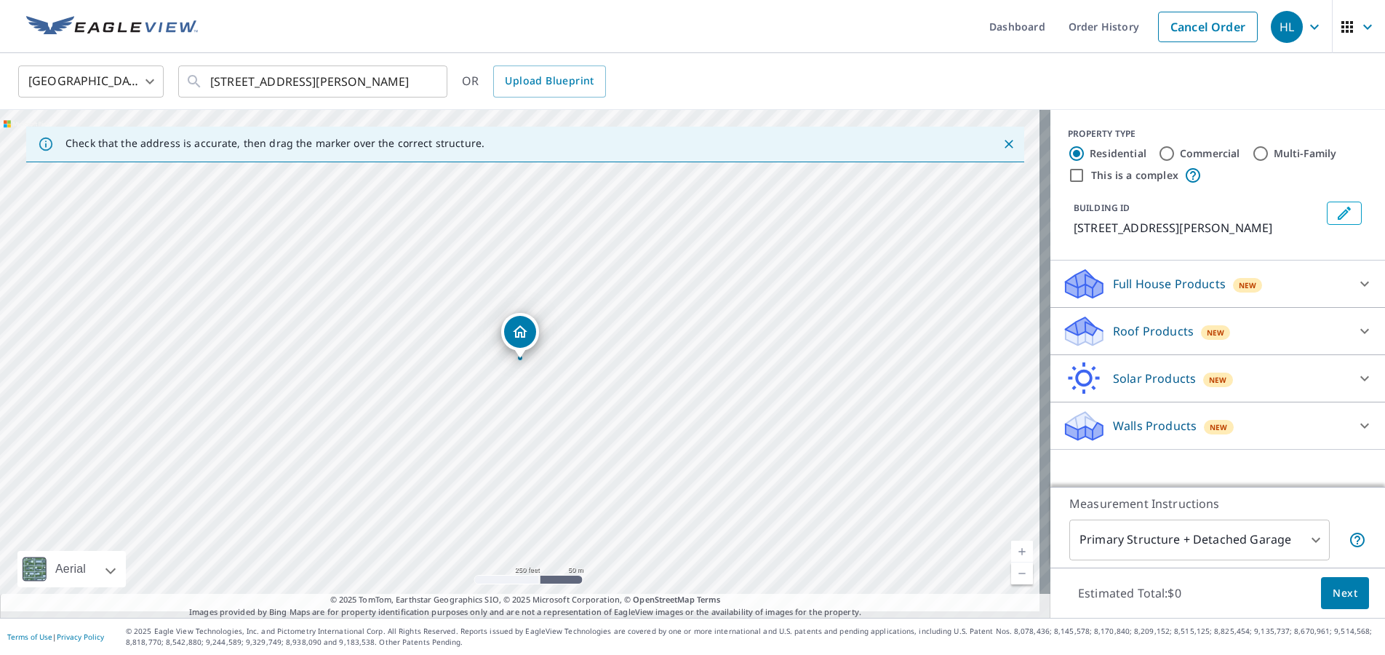
click at [1235, 329] on div "Roof Products New" at bounding box center [1204, 331] width 285 height 34
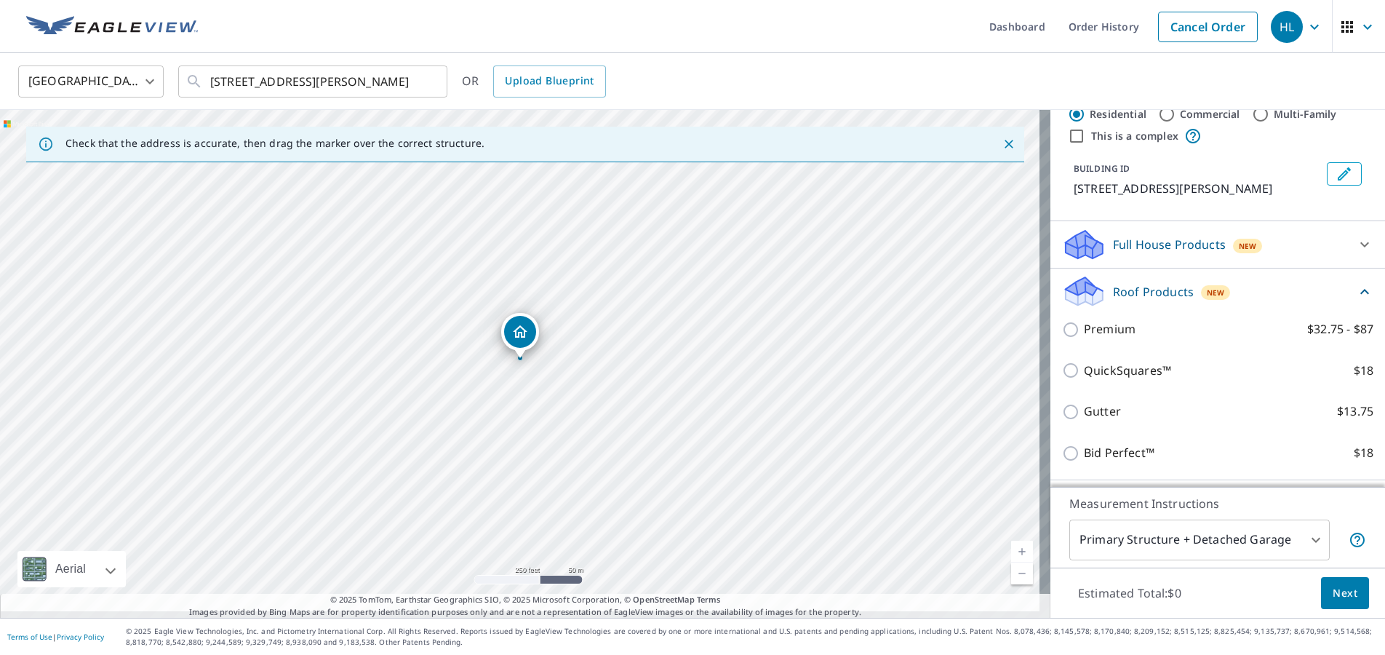
scroll to position [73, 0]
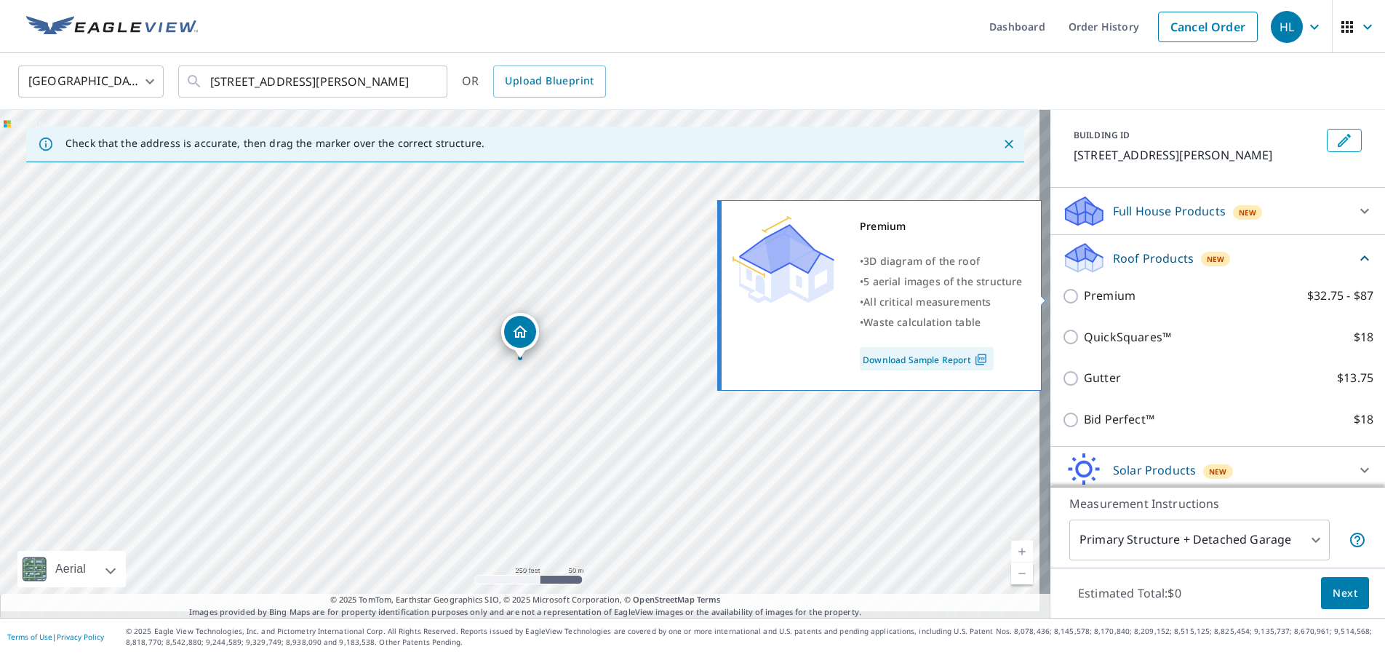
click at [1088, 295] on p "Premium" at bounding box center [1110, 296] width 52 height 18
click at [1084, 295] on input "Premium $32.75 - $87" at bounding box center [1073, 295] width 22 height 17
checkbox input "true"
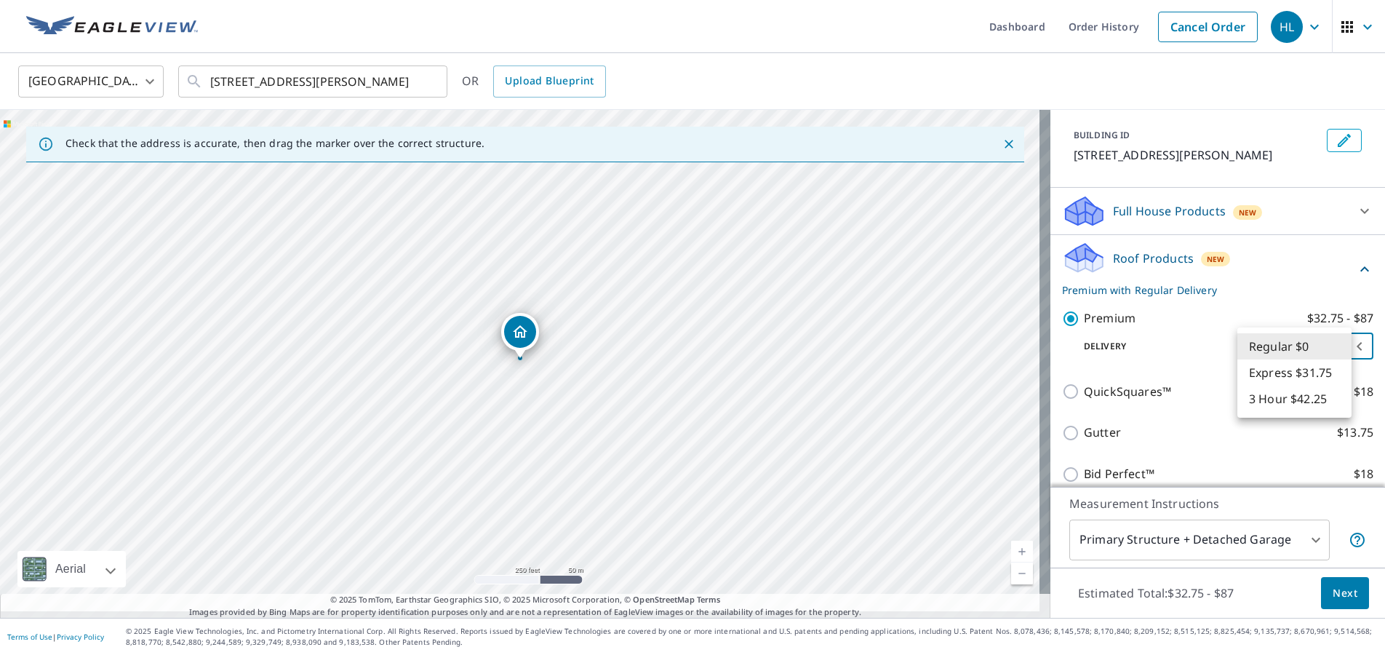
click at [1291, 342] on body "HL HL Dashboard Order History Cancel Order HL United States [GEOGRAPHIC_DATA] ​…" at bounding box center [692, 327] width 1385 height 655
